Goal: Task Accomplishment & Management: Manage account settings

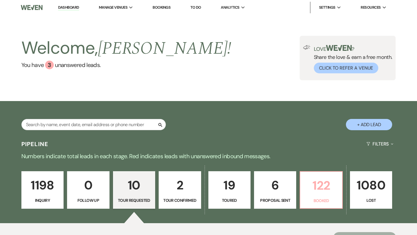
click at [307, 181] on p "122" at bounding box center [321, 185] width 35 height 19
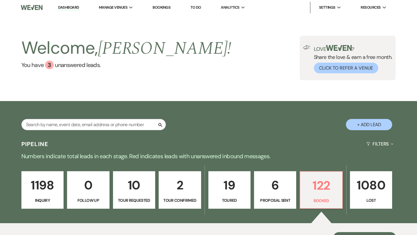
click at [52, 187] on p "1198" at bounding box center [42, 185] width 35 height 19
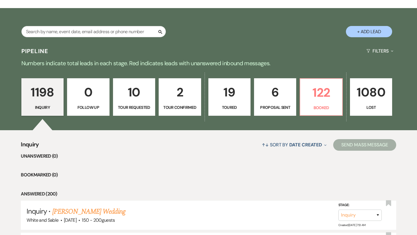
scroll to position [115, 0]
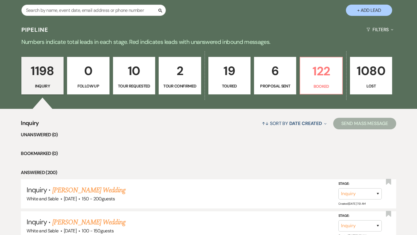
click at [270, 88] on p "Proposal Sent" at bounding box center [275, 86] width 35 height 6
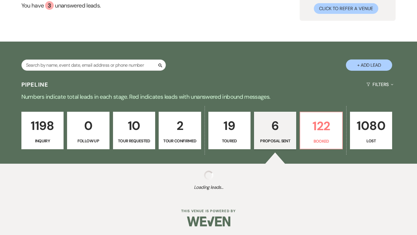
select select "6"
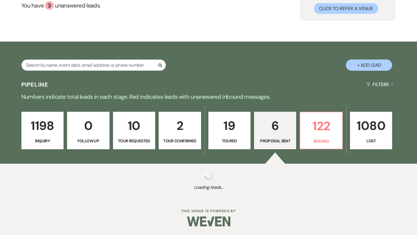
select select "6"
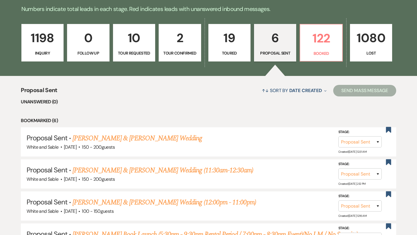
scroll to position [155, 0]
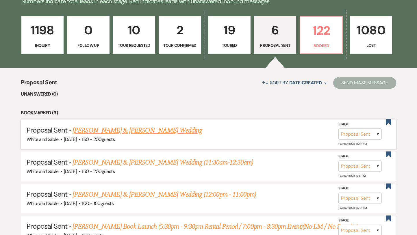
click at [154, 134] on link "[PERSON_NAME] & [PERSON_NAME] Wedding" at bounding box center [138, 131] width 130 height 10
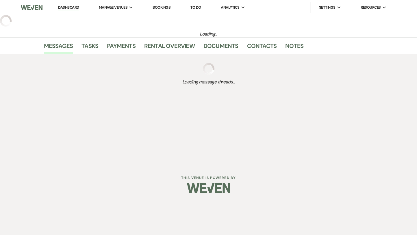
select select "6"
select select "12"
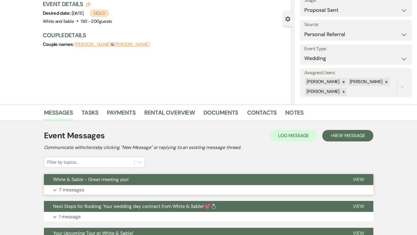
click at [144, 176] on button "White & Sable - Great meeting you!" at bounding box center [194, 179] width 300 height 11
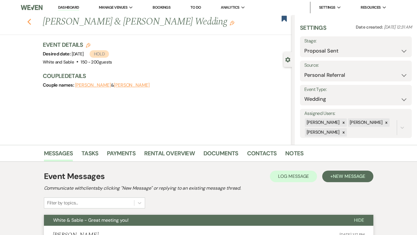
click at [27, 21] on icon "Previous" at bounding box center [29, 22] width 4 height 7
select select "6"
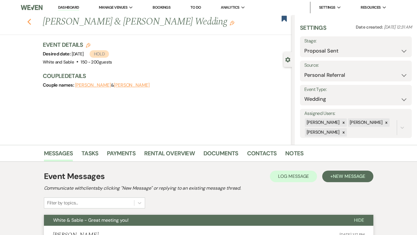
select select "6"
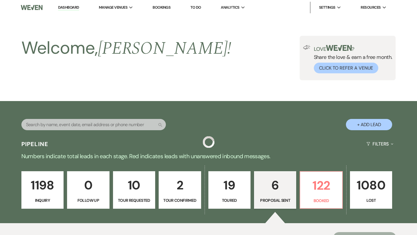
scroll to position [155, 0]
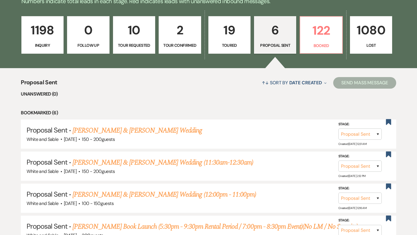
click at [43, 32] on p "1198" at bounding box center [42, 30] width 35 height 19
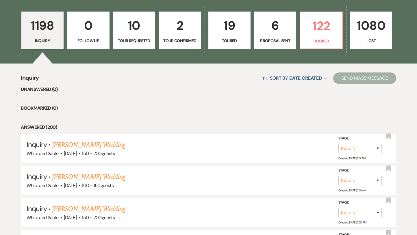
click at [84, 23] on p "0" at bounding box center [88, 25] width 35 height 19
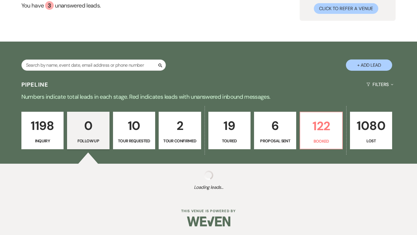
scroll to position [73, 0]
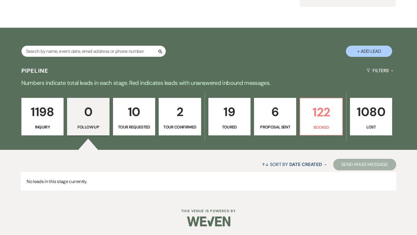
click at [38, 114] on p "1198" at bounding box center [42, 111] width 35 height 19
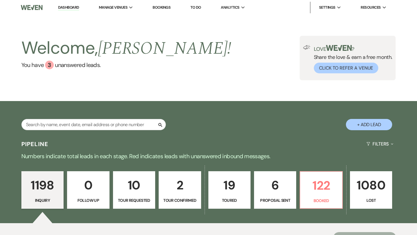
click at [271, 185] on p "6" at bounding box center [275, 185] width 35 height 19
select select "6"
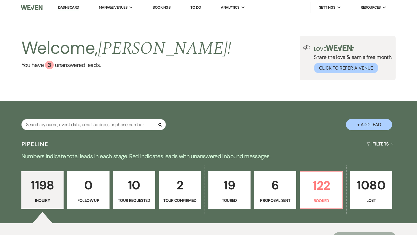
select select "6"
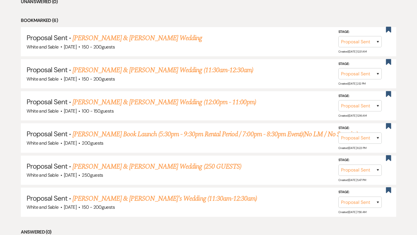
scroll to position [250, 0]
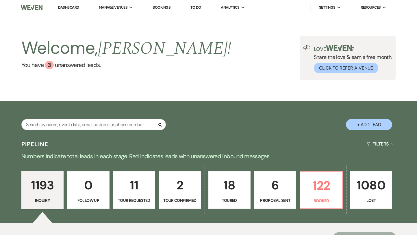
click at [134, 208] on link "11 Tour Requested" at bounding box center [134, 191] width 42 height 38
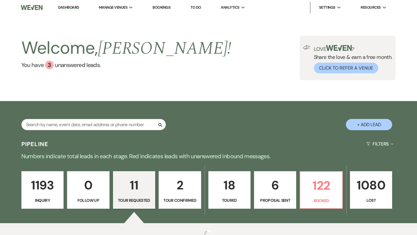
click at [132, 202] on p "Tour Requested" at bounding box center [134, 201] width 35 height 6
select select "2"
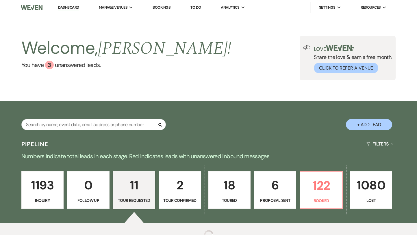
select select "2"
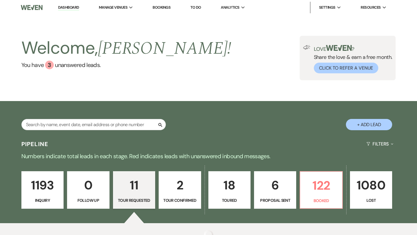
select select "2"
click at [183, 186] on p "2" at bounding box center [180, 185] width 35 height 19
select select "4"
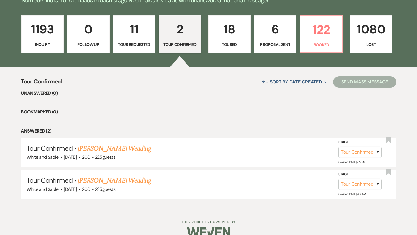
scroll to position [167, 0]
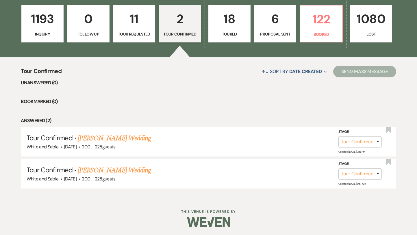
click at [52, 41] on link "1193 Inquiry" at bounding box center [42, 24] width 42 height 38
